Goal: Task Accomplishment & Management: Manage account settings

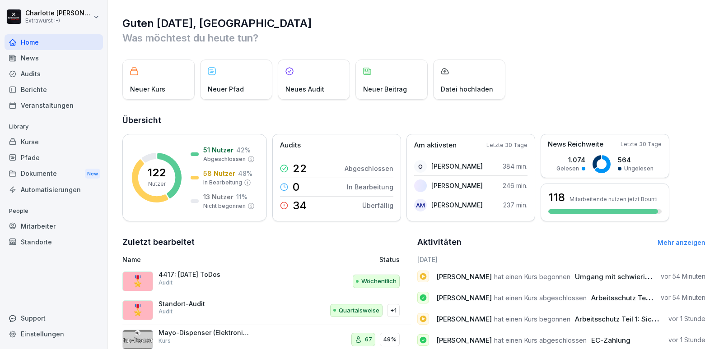
click at [27, 72] on div "Audits" at bounding box center [54, 74] width 98 height 16
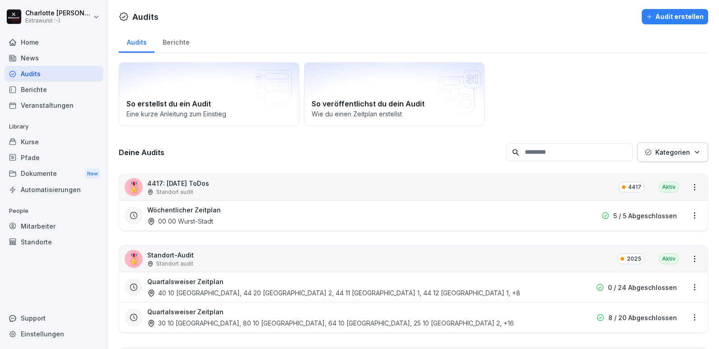
click at [190, 190] on p "Standort audit" at bounding box center [174, 192] width 37 height 8
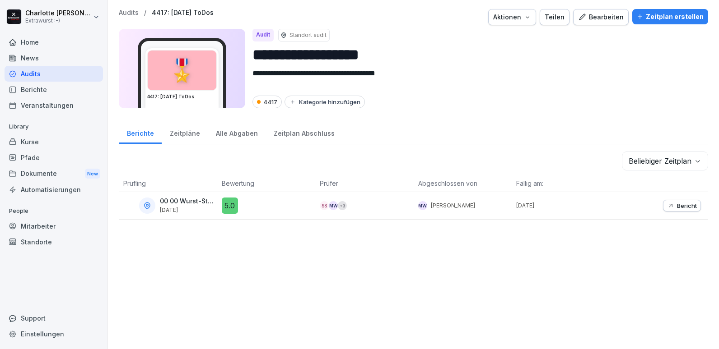
click at [600, 18] on div "Bearbeiten" at bounding box center [601, 17] width 46 height 10
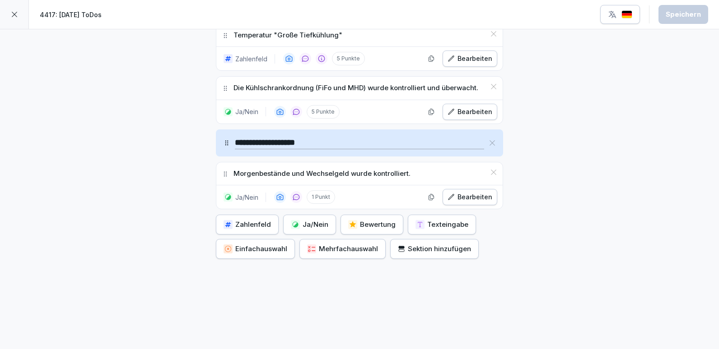
scroll to position [508, 0]
click at [471, 193] on div "Bearbeiten" at bounding box center [469, 197] width 45 height 10
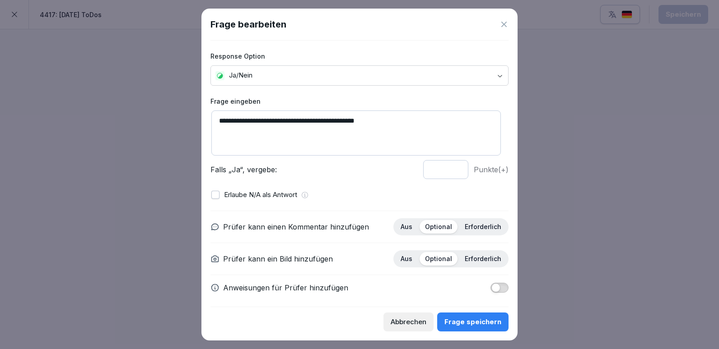
click at [419, 328] on button "Abbrechen" at bounding box center [408, 322] width 50 height 19
